Goal: Information Seeking & Learning: Learn about a topic

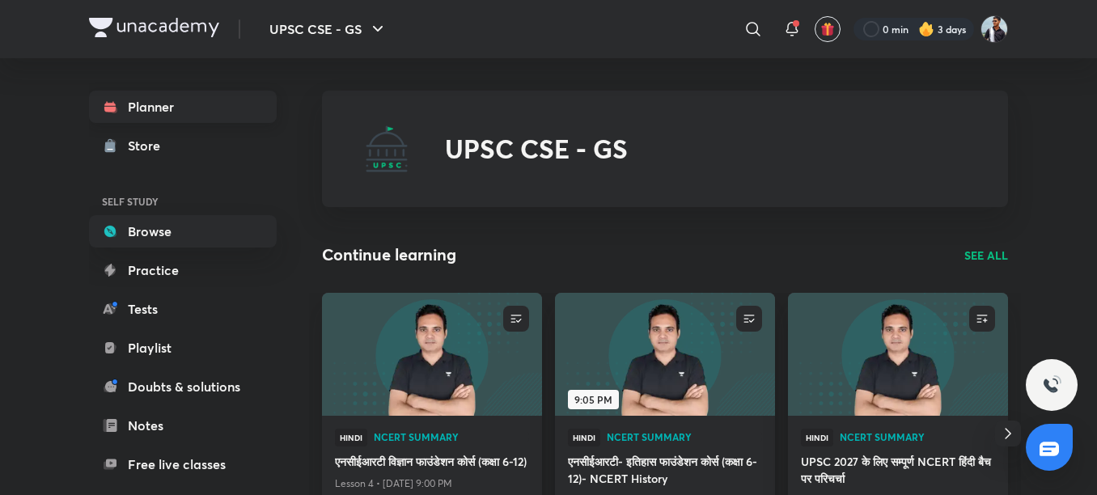
click at [184, 98] on link "Planner" at bounding box center [183, 107] width 188 height 32
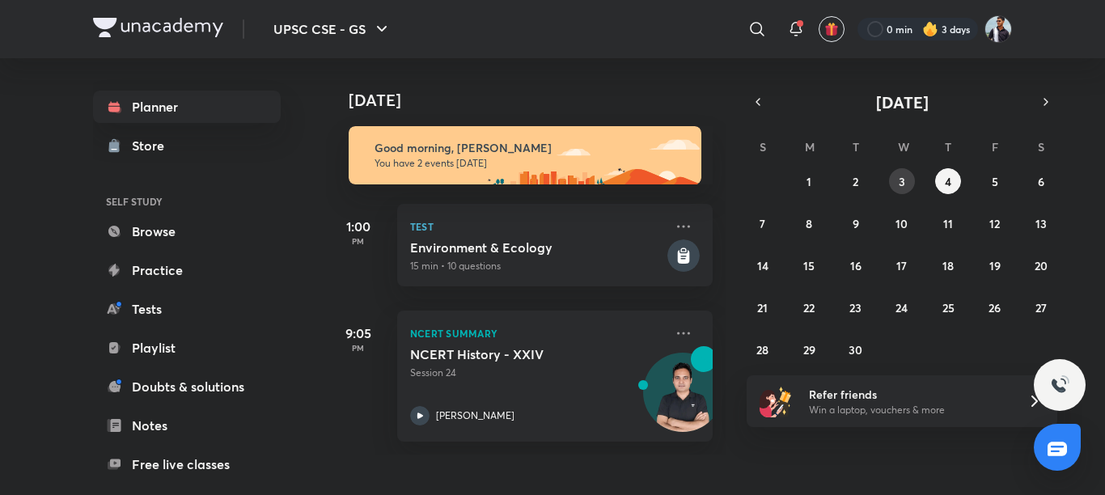
click at [898, 176] on button "3" at bounding box center [902, 181] width 26 height 26
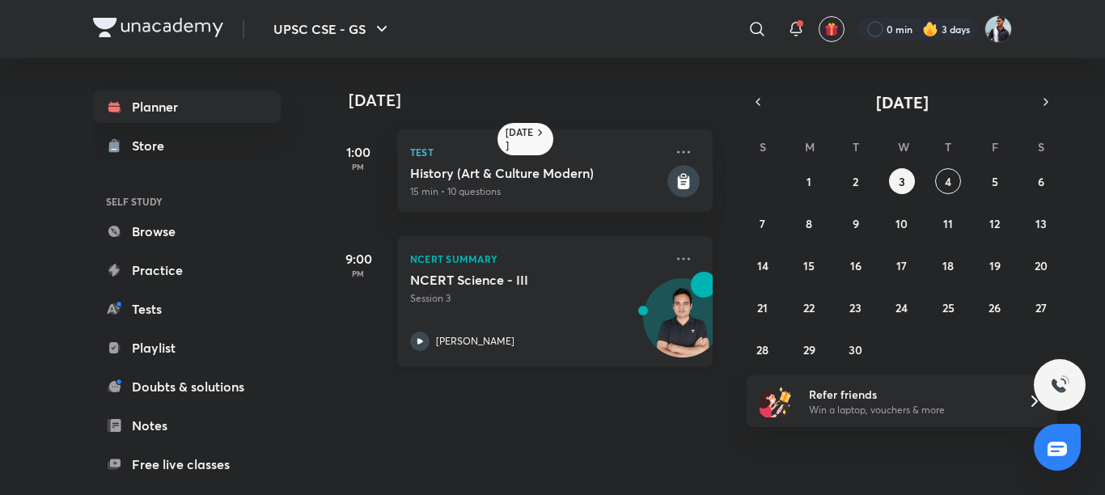
click at [669, 246] on div "NCERT Summary NCERT Science - III Session [GEOGRAPHIC_DATA][PERSON_NAME]" at bounding box center [554, 301] width 315 height 131
click at [666, 248] on div "NCERT Summary NCERT Science - III Session [GEOGRAPHIC_DATA][PERSON_NAME]" at bounding box center [554, 301] width 315 height 131
drag, startPoint x: 666, startPoint y: 256, endPoint x: 679, endPoint y: 252, distance: 12.8
click at [674, 256] on icon at bounding box center [683, 258] width 19 height 19
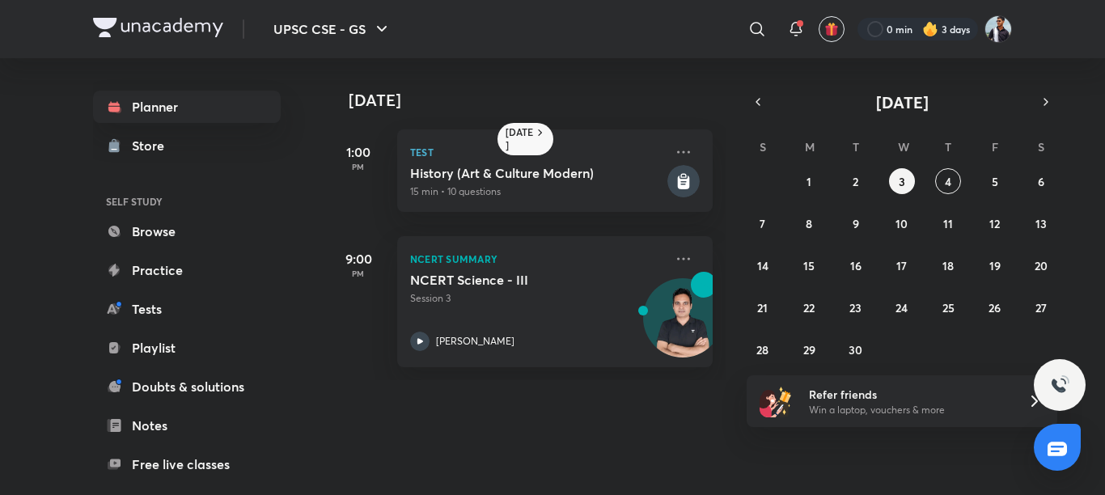
click at [667, 257] on iframe at bounding box center [552, 247] width 1105 height 495
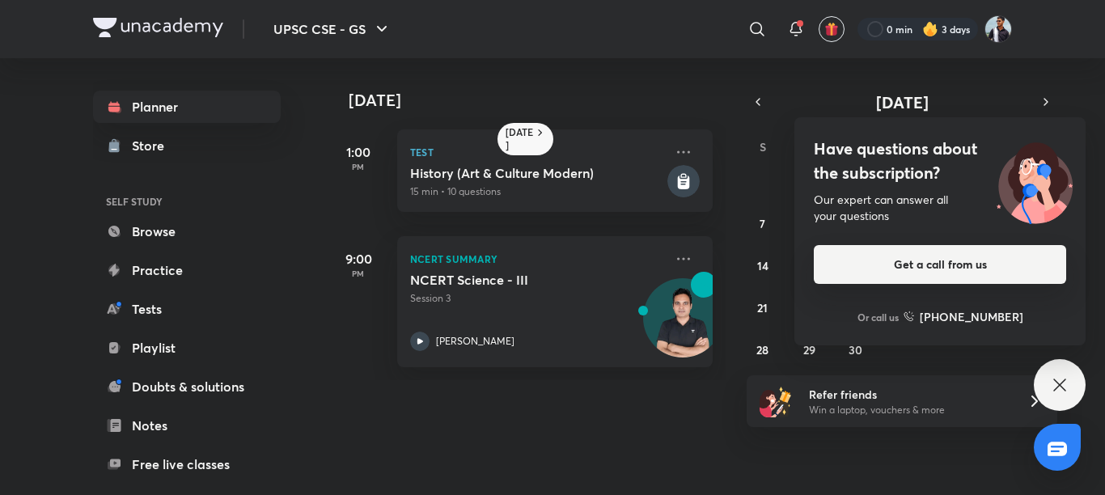
click at [895, 272] on button "Get a call from us" at bounding box center [940, 264] width 252 height 39
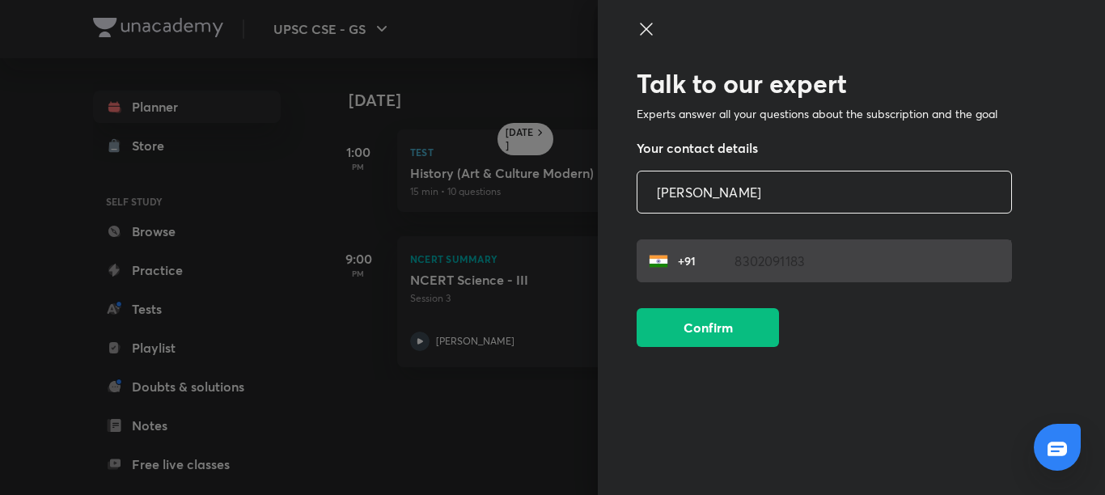
click at [645, 26] on icon at bounding box center [645, 28] width 19 height 19
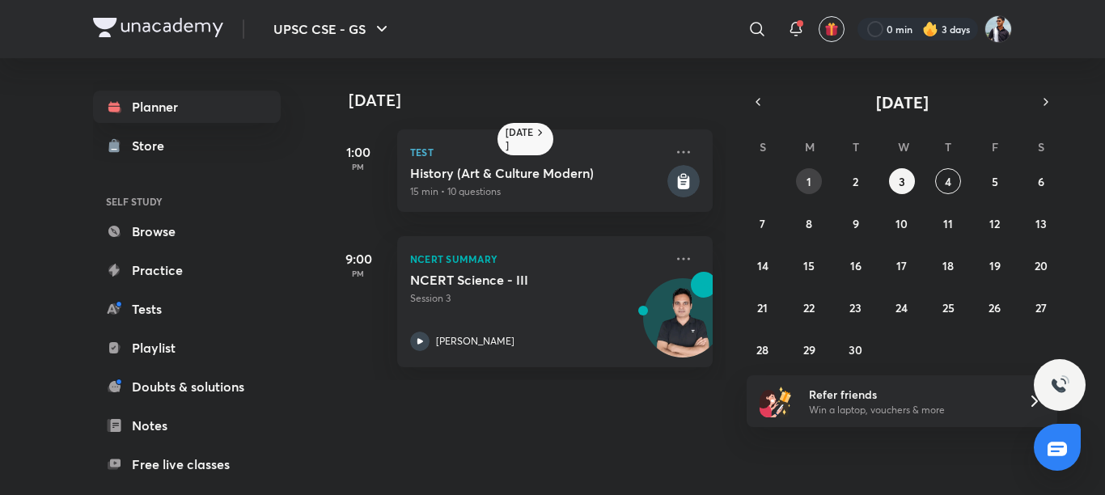
click at [814, 184] on button "1" at bounding box center [809, 181] width 26 height 26
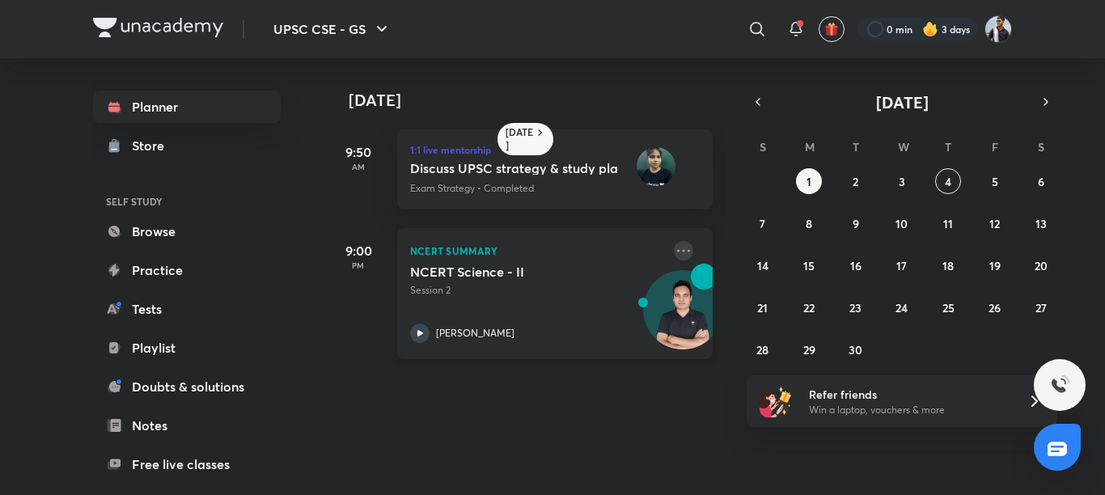
click at [674, 247] on icon at bounding box center [683, 250] width 19 height 19
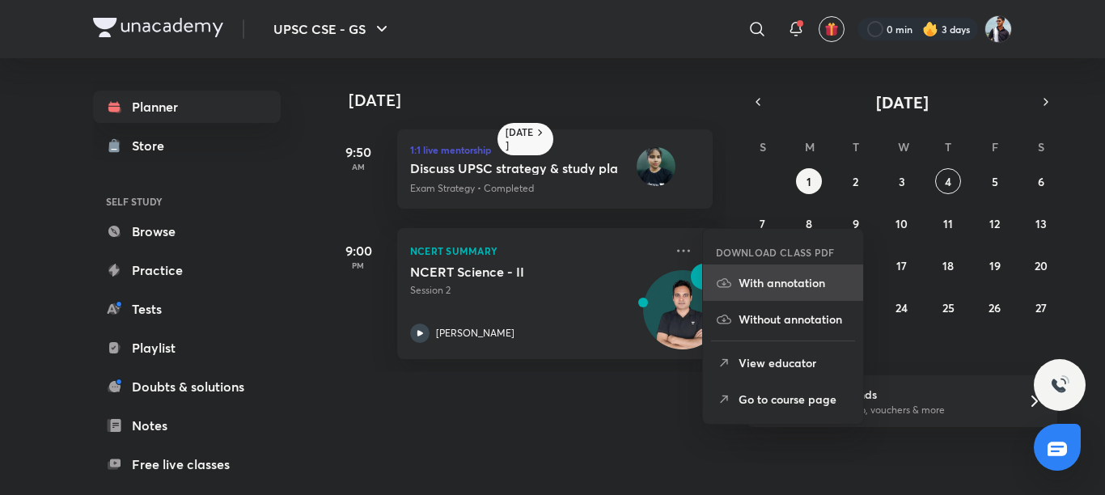
click at [769, 282] on p "With annotation" at bounding box center [794, 282] width 112 height 17
